Goal: Navigation & Orientation: Find specific page/section

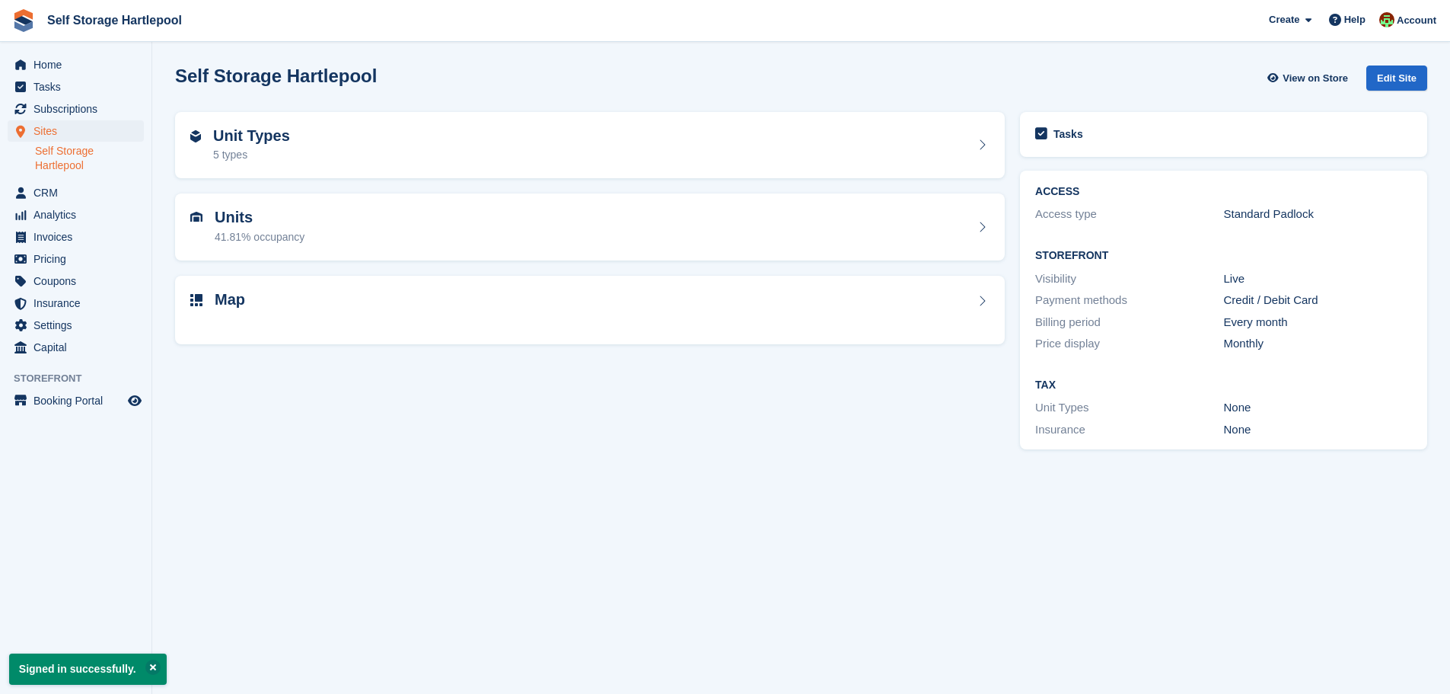
click at [284, 151] on div "5 types" at bounding box center [251, 155] width 77 height 16
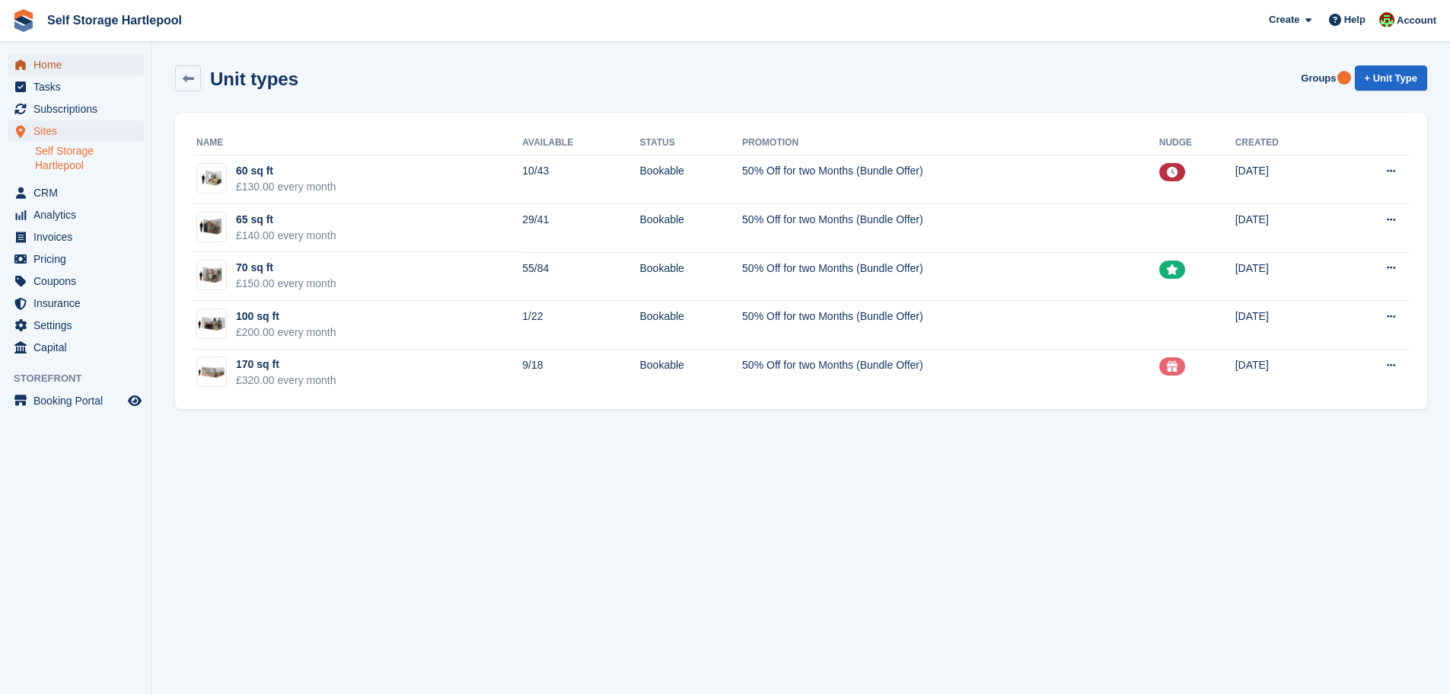
click at [53, 72] on span "Home" at bounding box center [78, 64] width 91 height 21
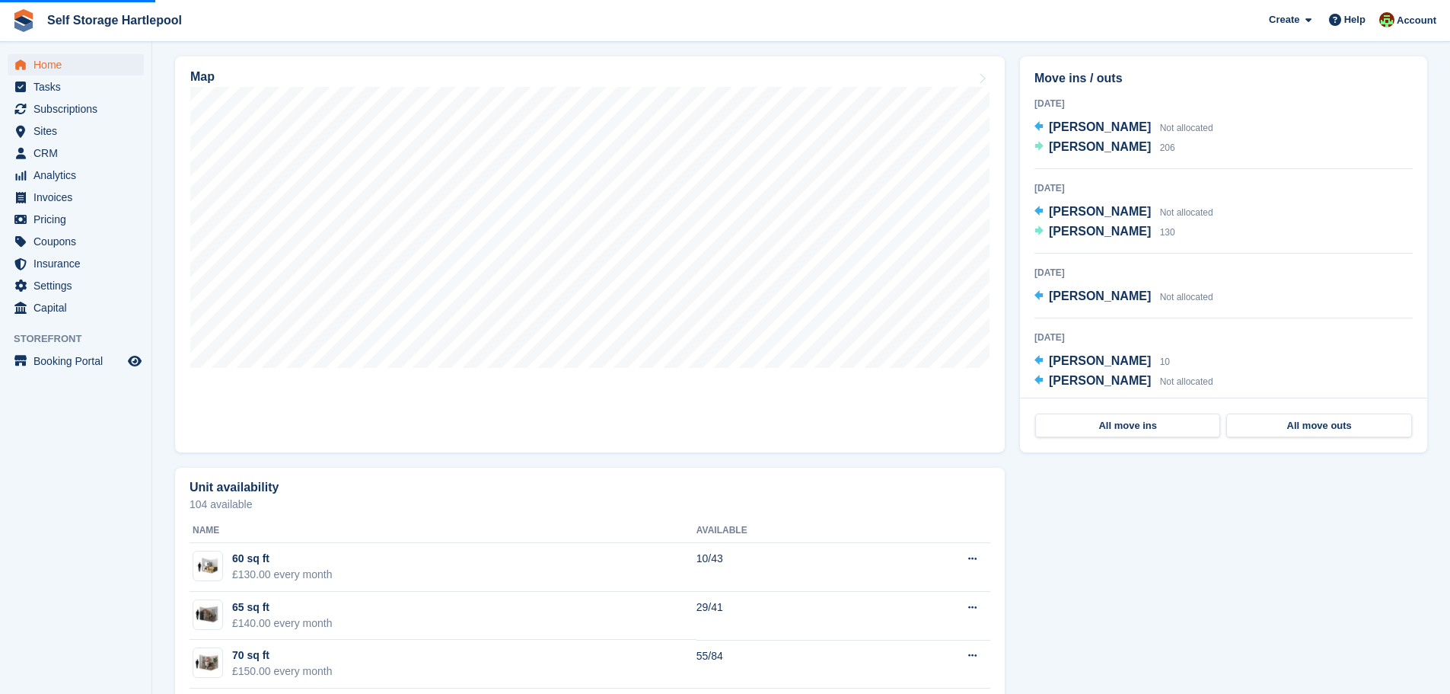
scroll to position [457, 0]
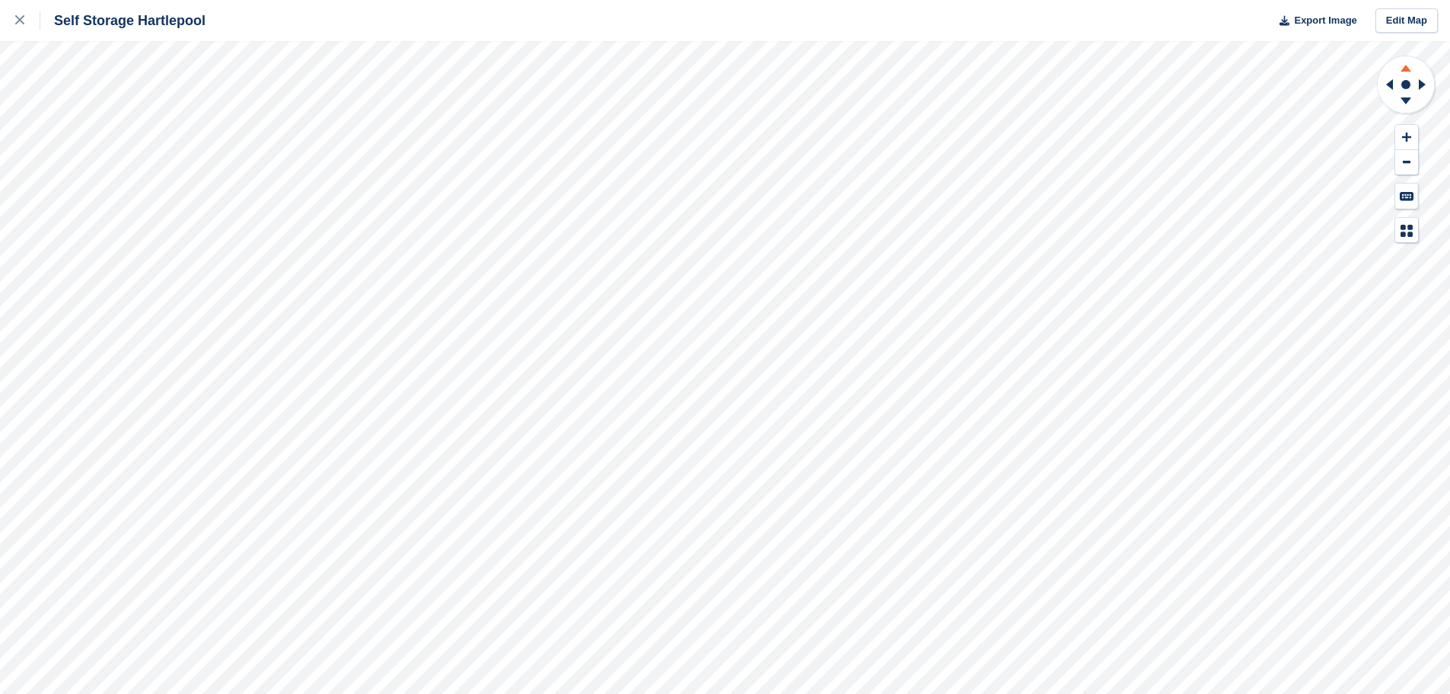
click at [1411, 70] on icon at bounding box center [1406, 65] width 40 height 19
click at [1408, 100] on icon at bounding box center [1406, 100] width 11 height 7
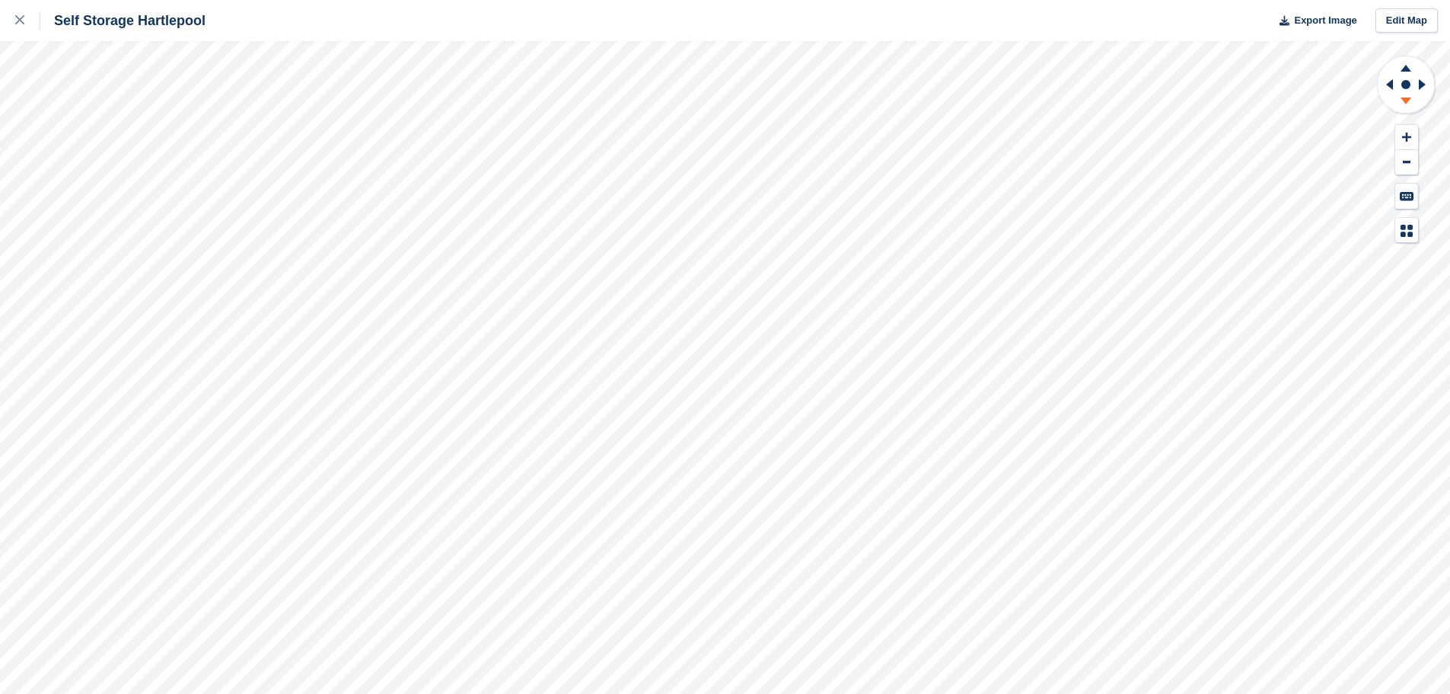
click at [1408, 100] on icon at bounding box center [1406, 100] width 11 height 7
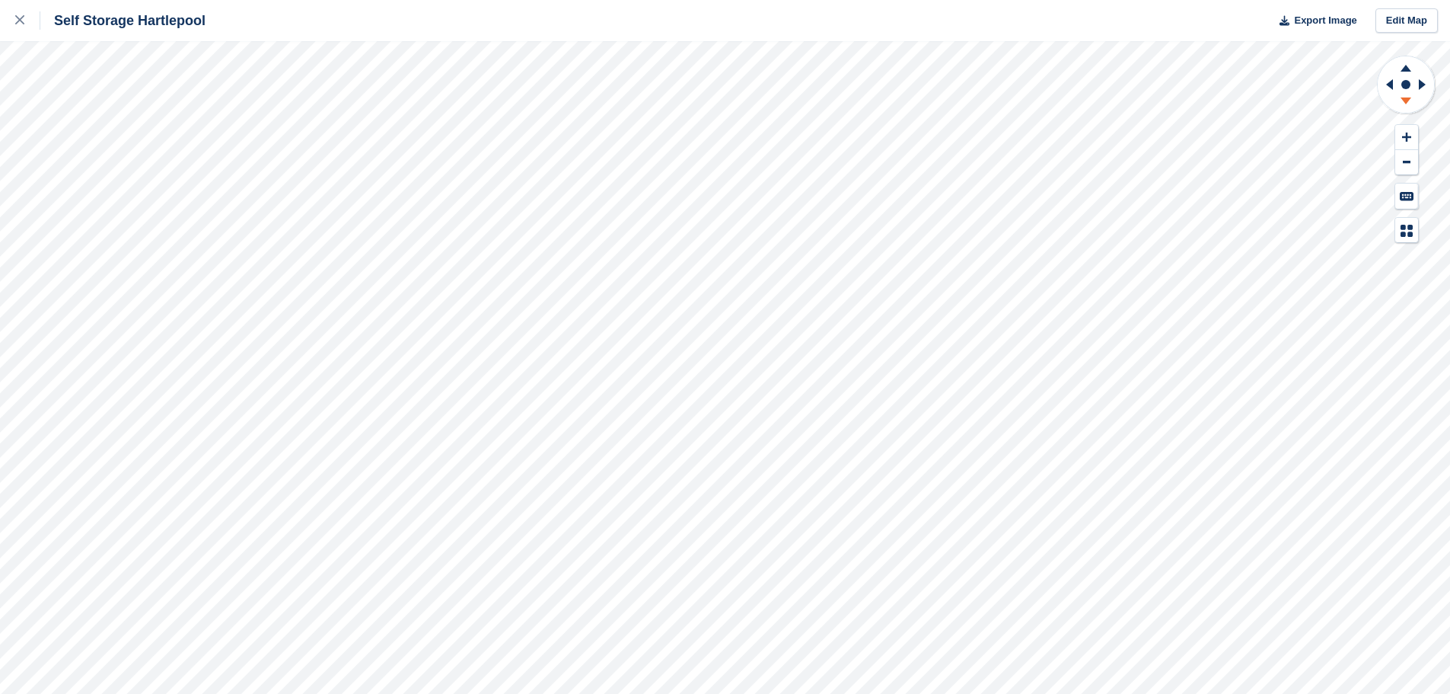
click at [1408, 100] on icon at bounding box center [1406, 100] width 11 height 7
click at [1407, 100] on icon at bounding box center [1406, 100] width 11 height 7
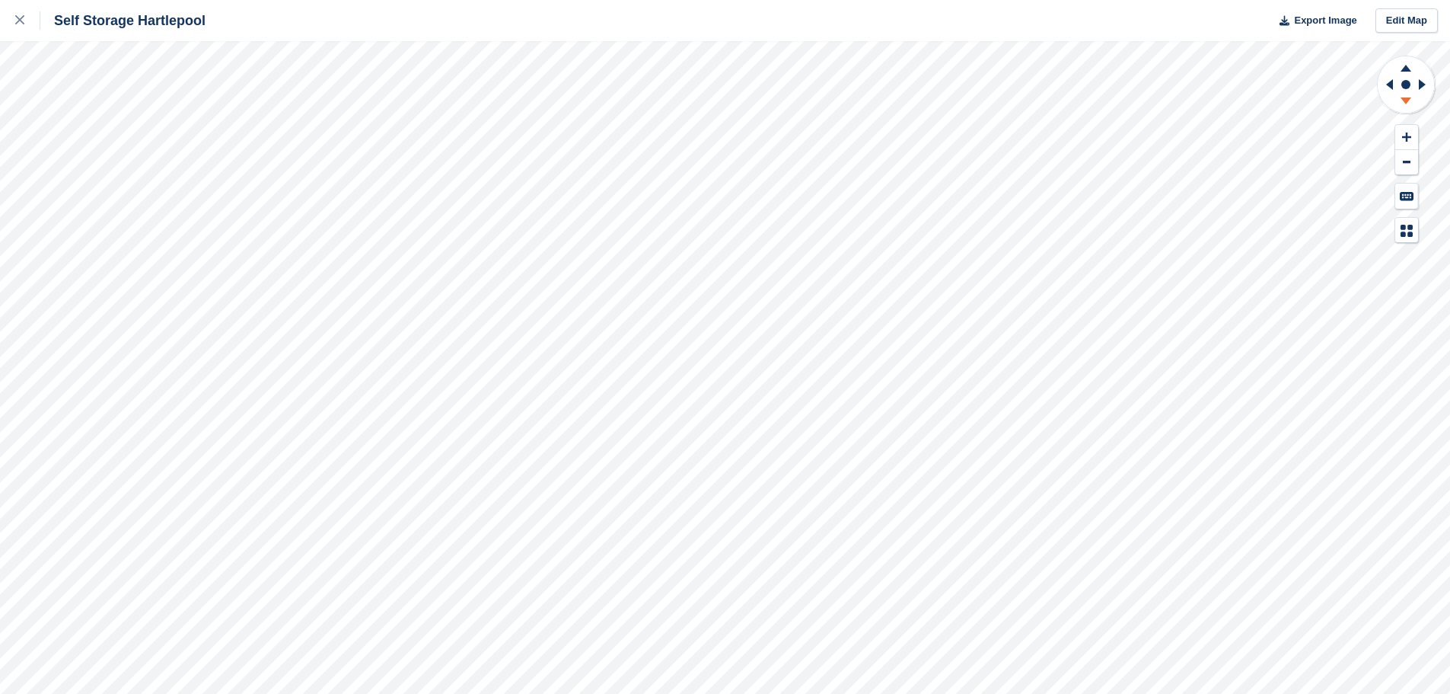
click at [1404, 100] on icon at bounding box center [1406, 100] width 11 height 7
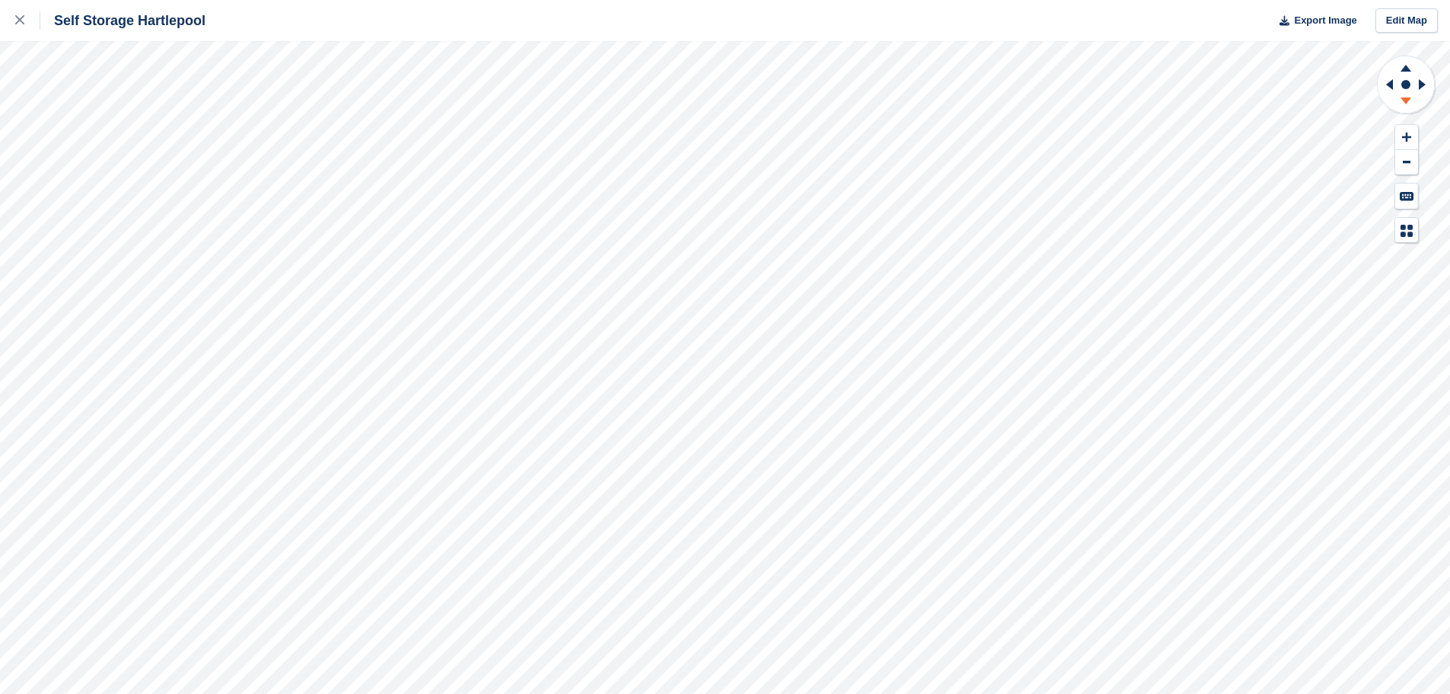
click at [1404, 100] on icon at bounding box center [1406, 100] width 11 height 7
